Goal: Transaction & Acquisition: Subscribe to service/newsletter

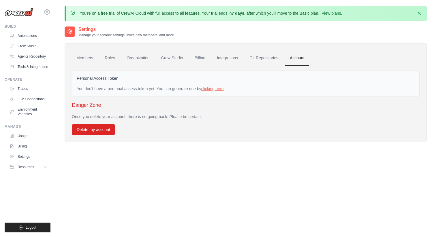
drag, startPoint x: 212, startPoint y: 14, endPoint x: 292, endPoint y: 16, distance: 80.5
click at [292, 16] on p "You're on a free trial of CrewAI Cloud with full access to all features. Your t…" at bounding box center [211, 13] width 263 height 6
click at [328, 14] on link "View plans" at bounding box center [331, 13] width 19 height 5
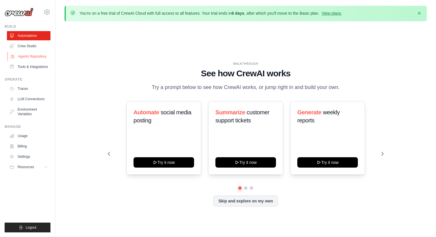
click at [26, 55] on link "Agents Repository" at bounding box center [29, 56] width 44 height 9
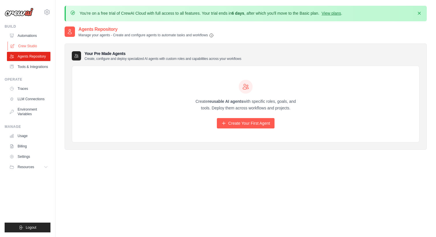
click at [32, 44] on link "Crew Studio" at bounding box center [29, 46] width 44 height 9
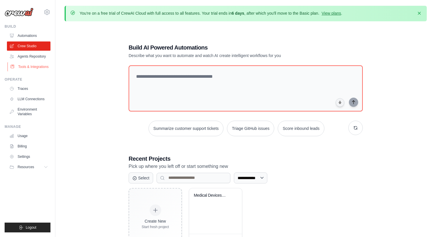
click at [28, 71] on link "Tools & Integrations" at bounding box center [29, 66] width 44 height 9
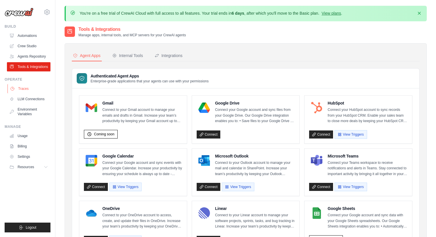
click at [32, 90] on link "Traces" at bounding box center [29, 88] width 44 height 9
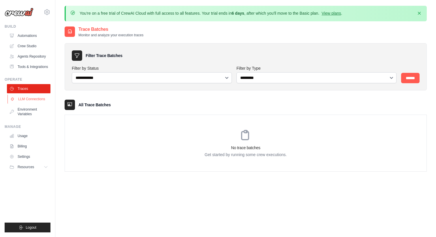
click at [31, 103] on link "LLM Connections" at bounding box center [29, 99] width 44 height 9
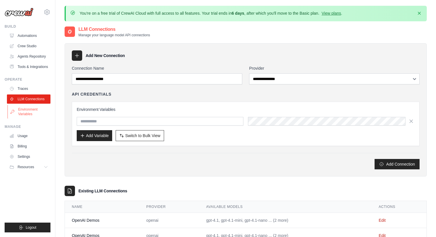
click at [33, 113] on link "Environment Variables" at bounding box center [29, 112] width 44 height 14
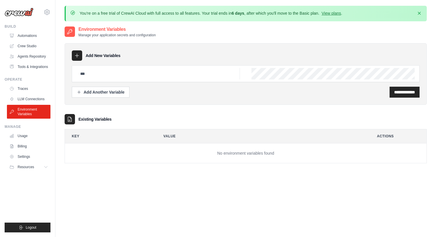
click at [332, 16] on div "You're on a free trial of CrewAI Cloud with full access to all features. Your t…" at bounding box center [211, 13] width 263 height 6
click at [335, 13] on link "View plans" at bounding box center [331, 13] width 19 height 5
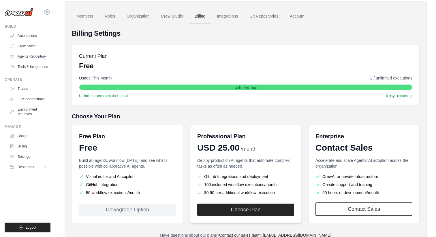
scroll to position [65, 0]
